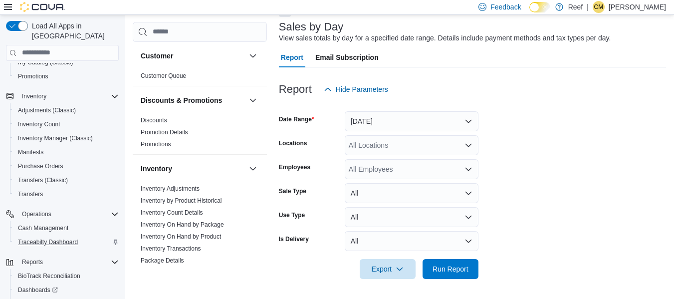
scroll to position [143, 0]
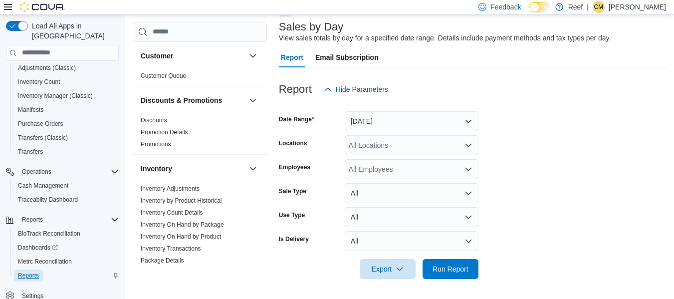
click at [31, 271] on span "Reports" at bounding box center [28, 275] width 21 height 8
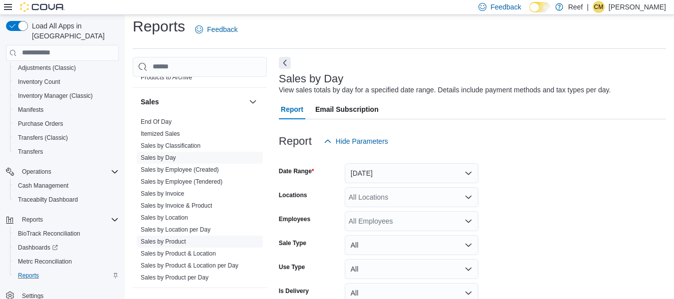
scroll to position [479, 0]
click at [177, 146] on link "Sales by Classification" at bounding box center [171, 146] width 60 height 7
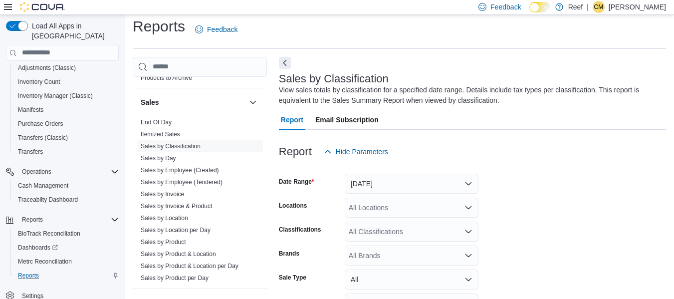
scroll to position [33, 0]
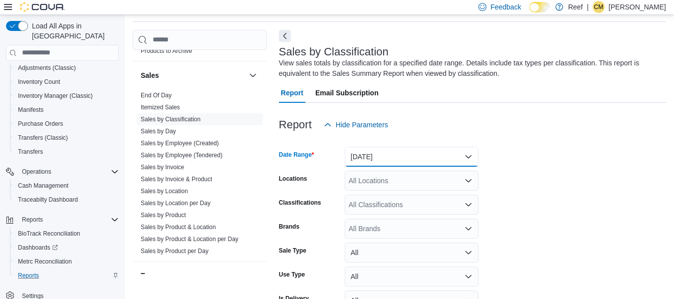
click at [448, 152] on button "[DATE]" at bounding box center [412, 157] width 134 height 20
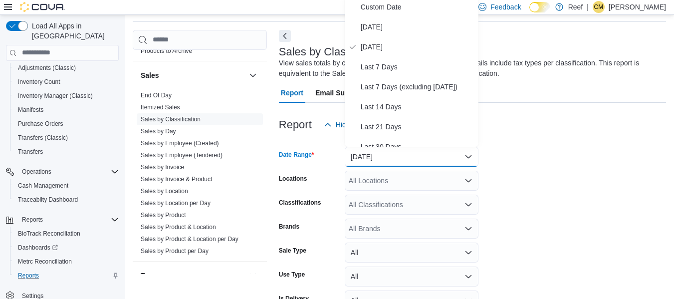
scroll to position [30, 0]
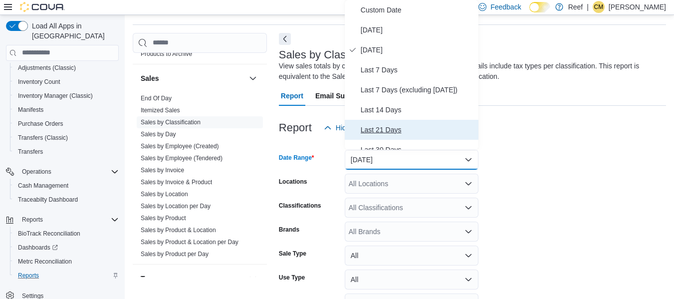
click at [393, 128] on span "Last 21 Days" at bounding box center [418, 130] width 114 height 12
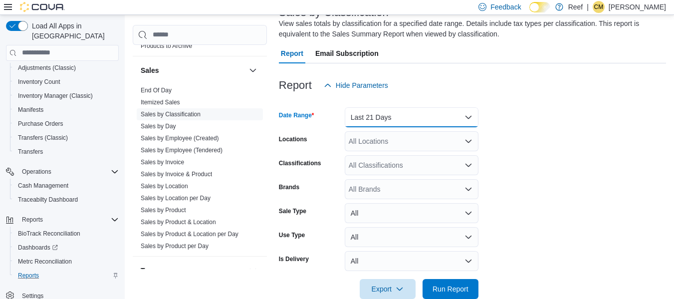
scroll to position [93, 0]
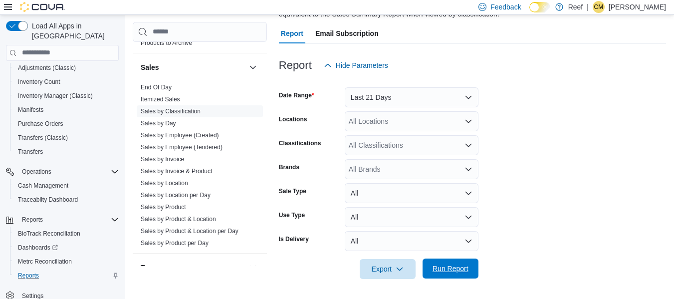
click at [453, 276] on span "Run Report" at bounding box center [450, 268] width 44 height 20
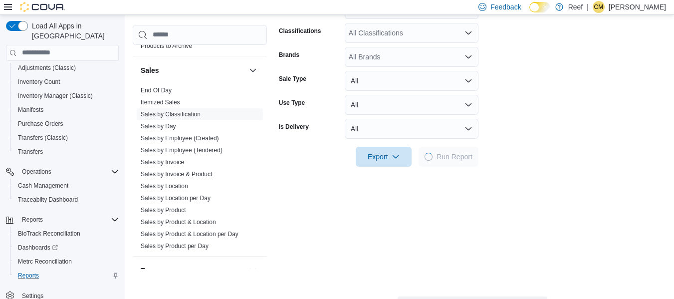
scroll to position [205, 0]
